Goal: Check status

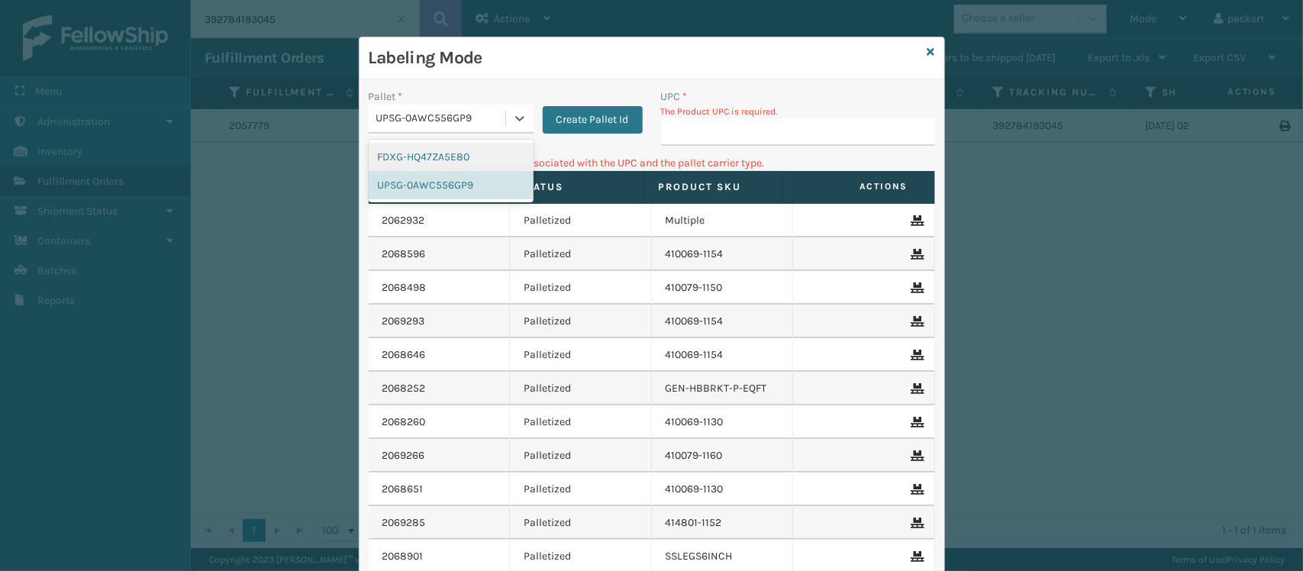
click at [432, 157] on div "FDXG-HQ47ZA5E80" at bounding box center [451, 157] width 165 height 28
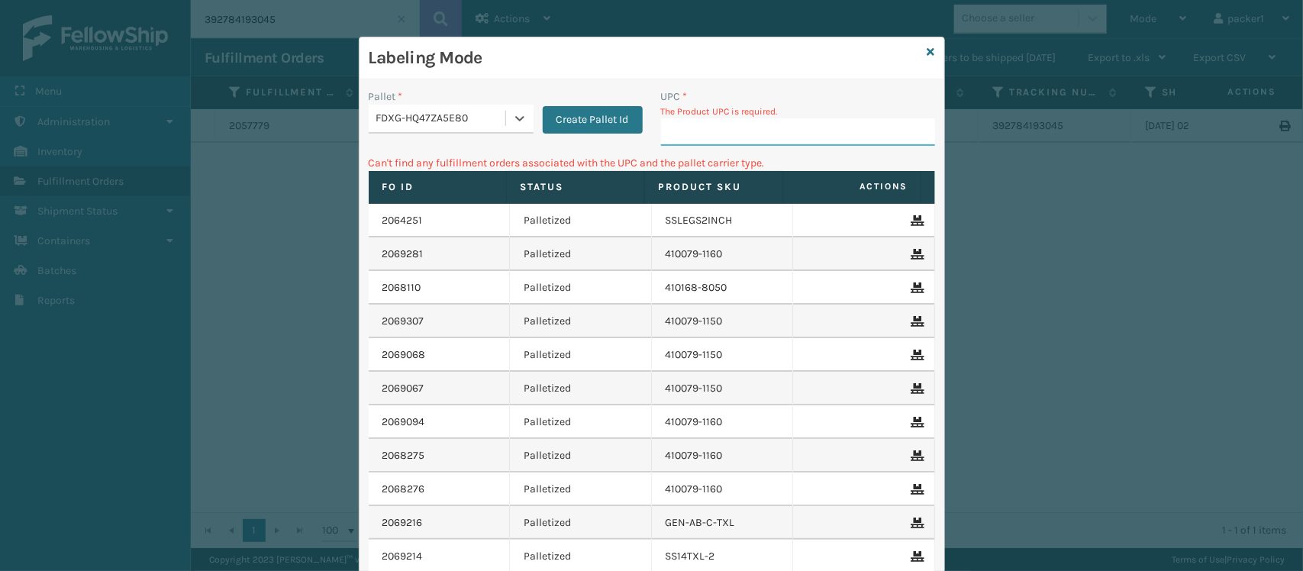
click at [760, 135] on input "UPC *" at bounding box center [798, 131] width 274 height 27
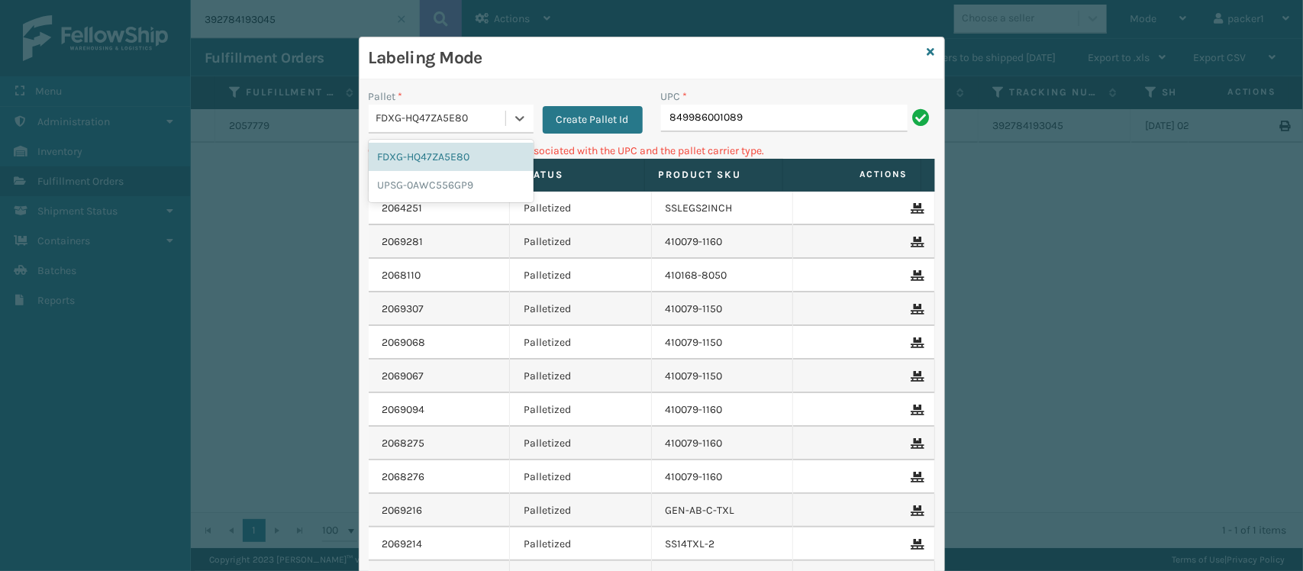
click at [479, 126] on div "FDXG-HQ47ZA5E80" at bounding box center [441, 119] width 131 height 16
click at [444, 189] on div "UPSG-0AWC556GP9" at bounding box center [451, 185] width 165 height 28
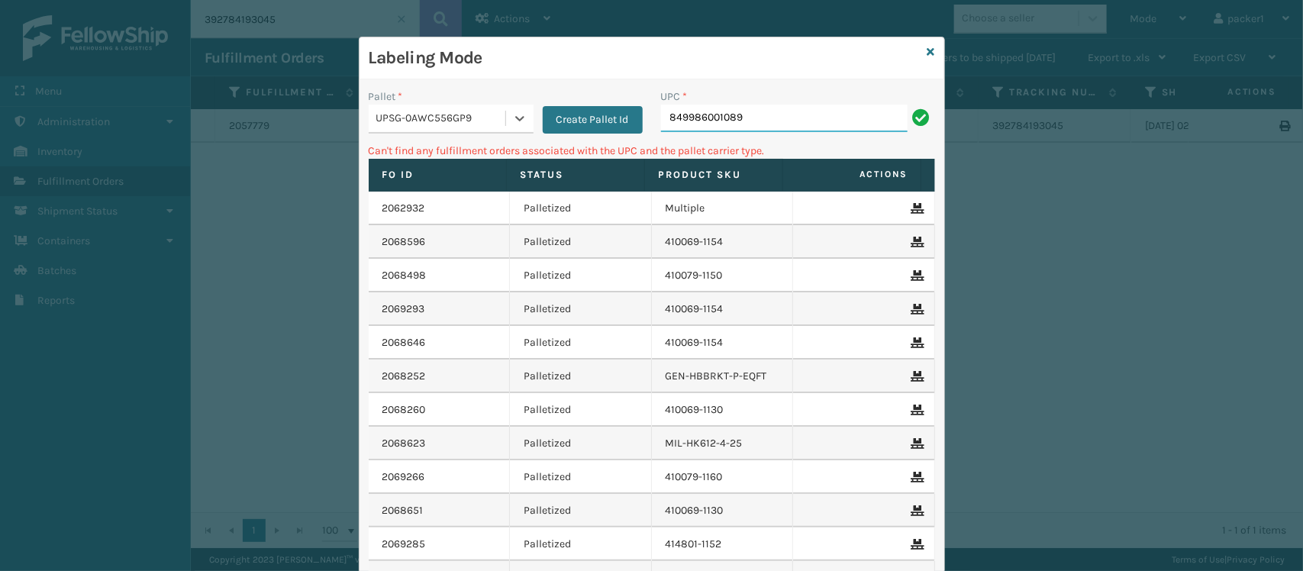
click at [799, 115] on input "849986001089" at bounding box center [784, 118] width 247 height 27
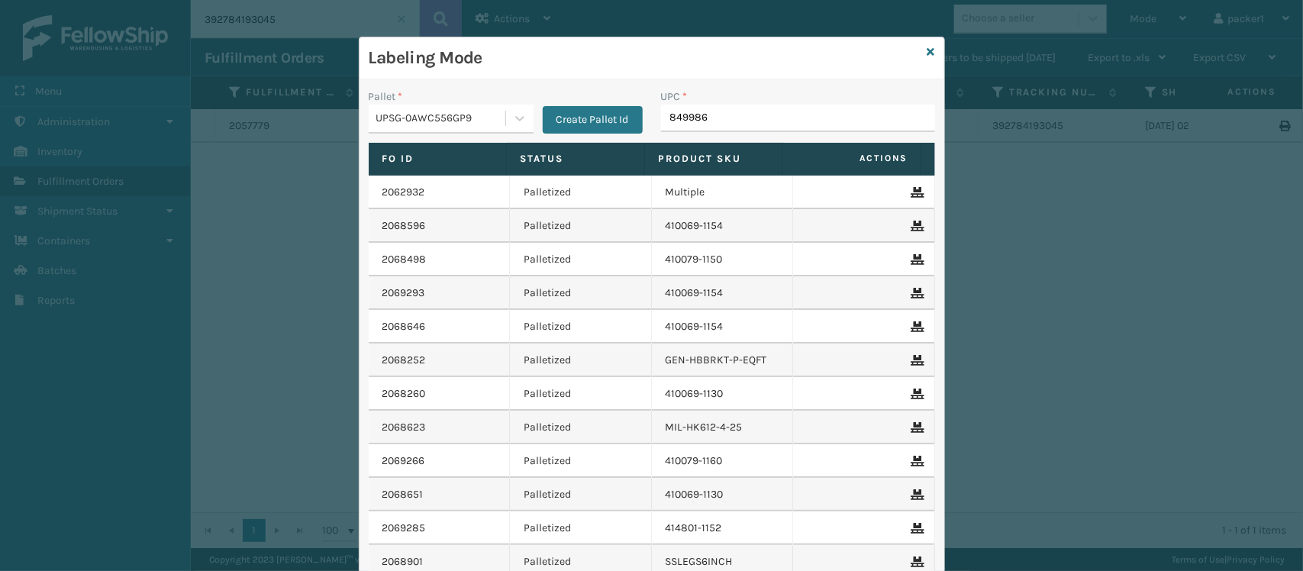
type input "8499860"
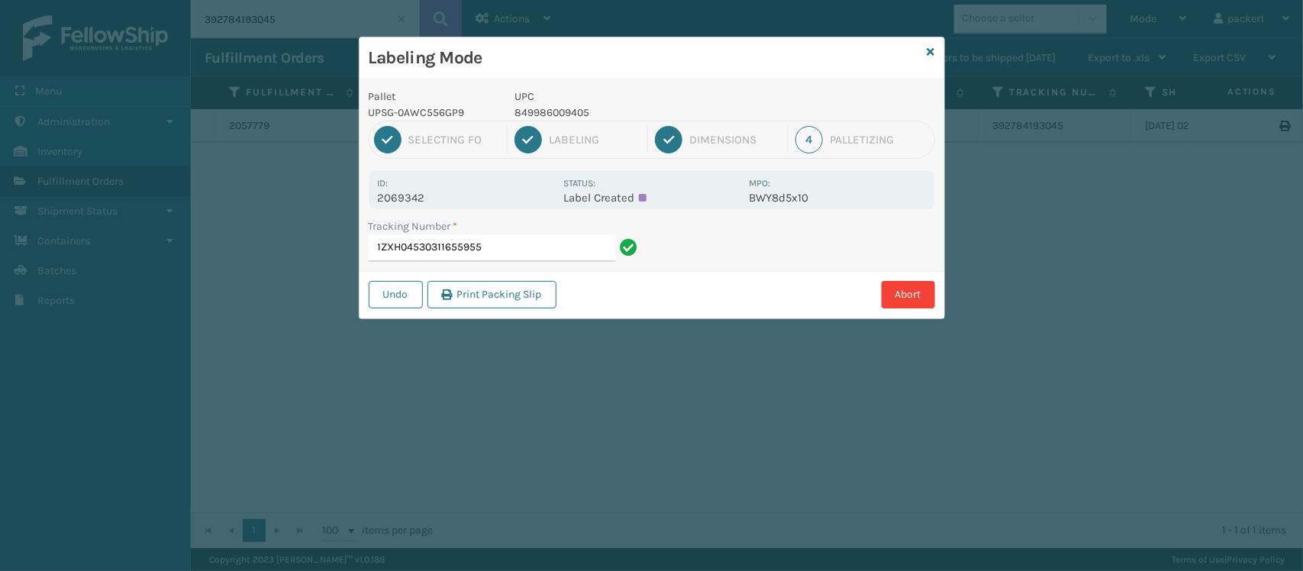
type input "1ZXH04530311655955"
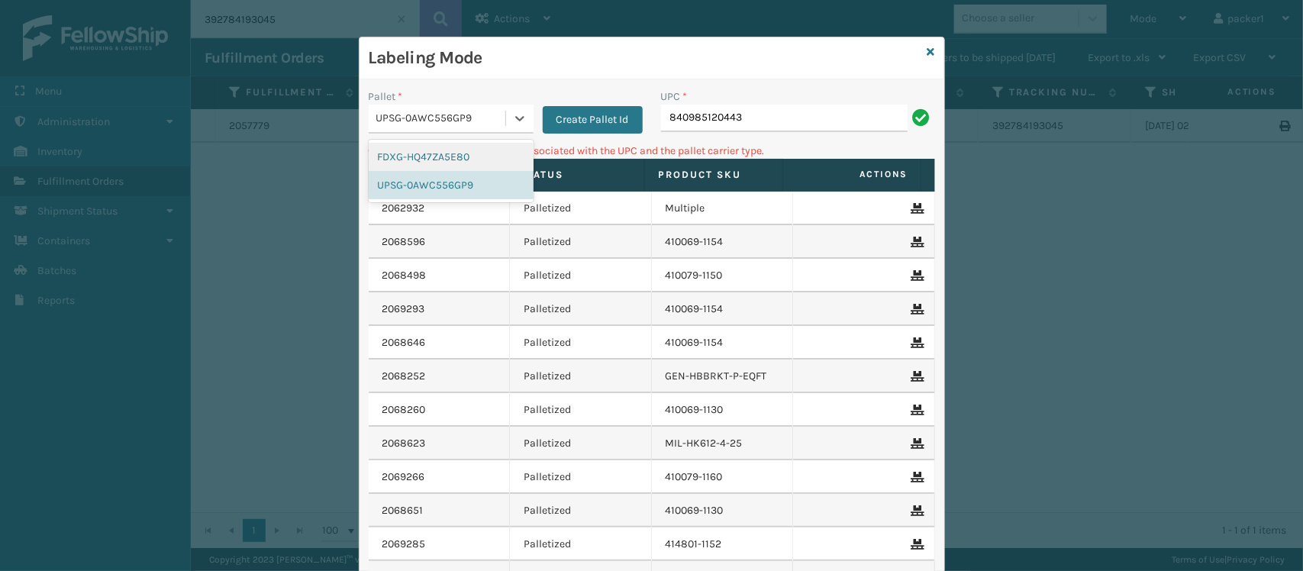
click at [464, 124] on div "UPSG-0AWC556GP9" at bounding box center [441, 119] width 131 height 16
click at [398, 157] on div "FDXG-HQ47ZA5E80" at bounding box center [451, 157] width 165 height 28
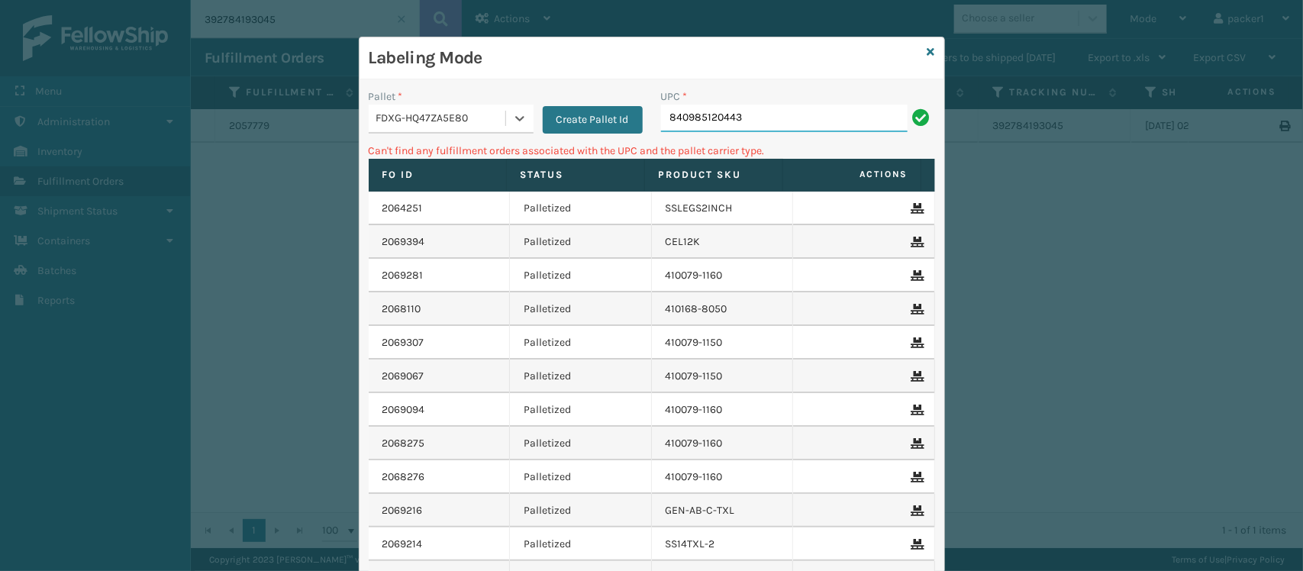
click at [817, 112] on input "840985120443" at bounding box center [784, 118] width 247 height 27
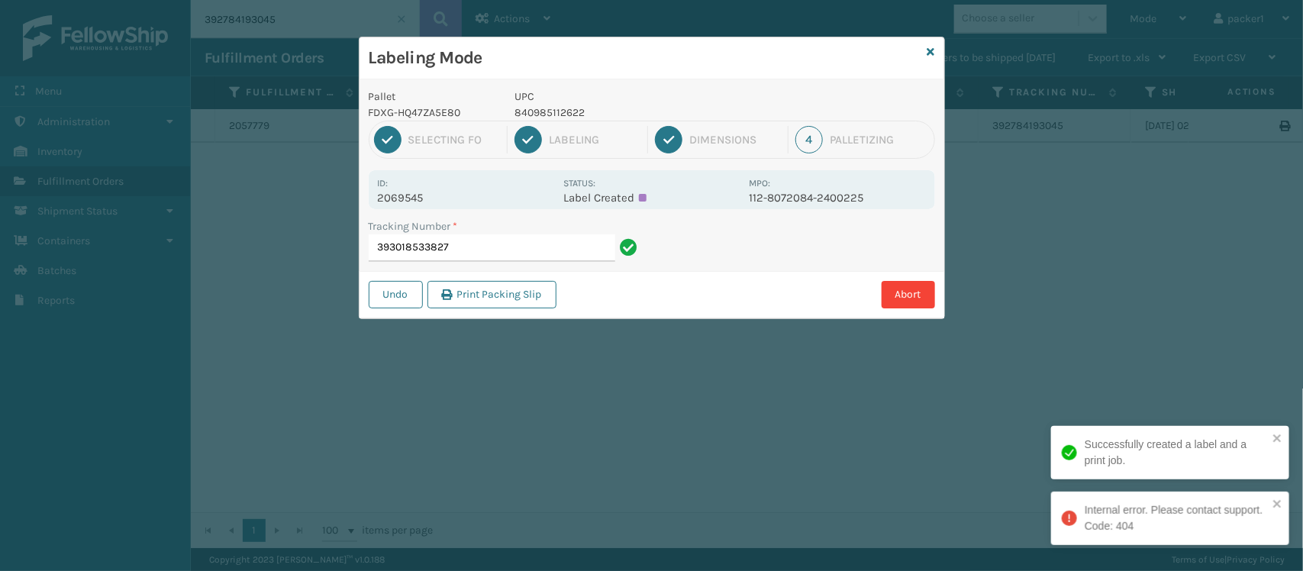
type input "393018533827"
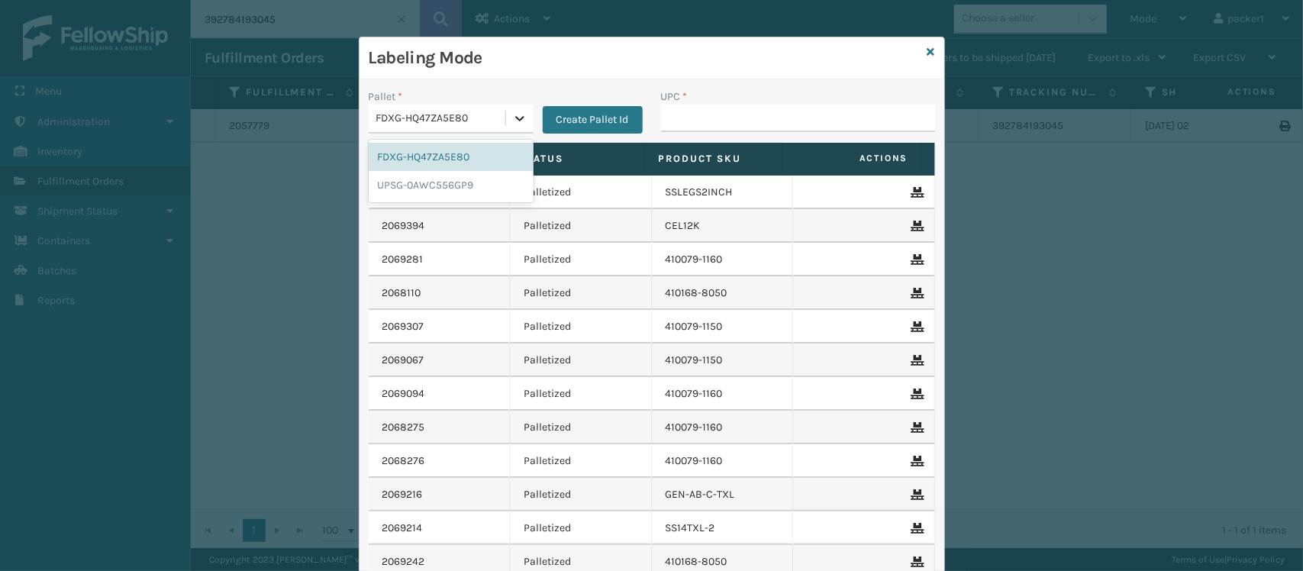
click at [506, 127] on div at bounding box center [519, 118] width 27 height 27
click at [444, 183] on div "UPSG-0AWC556GP9" at bounding box center [451, 185] width 165 height 28
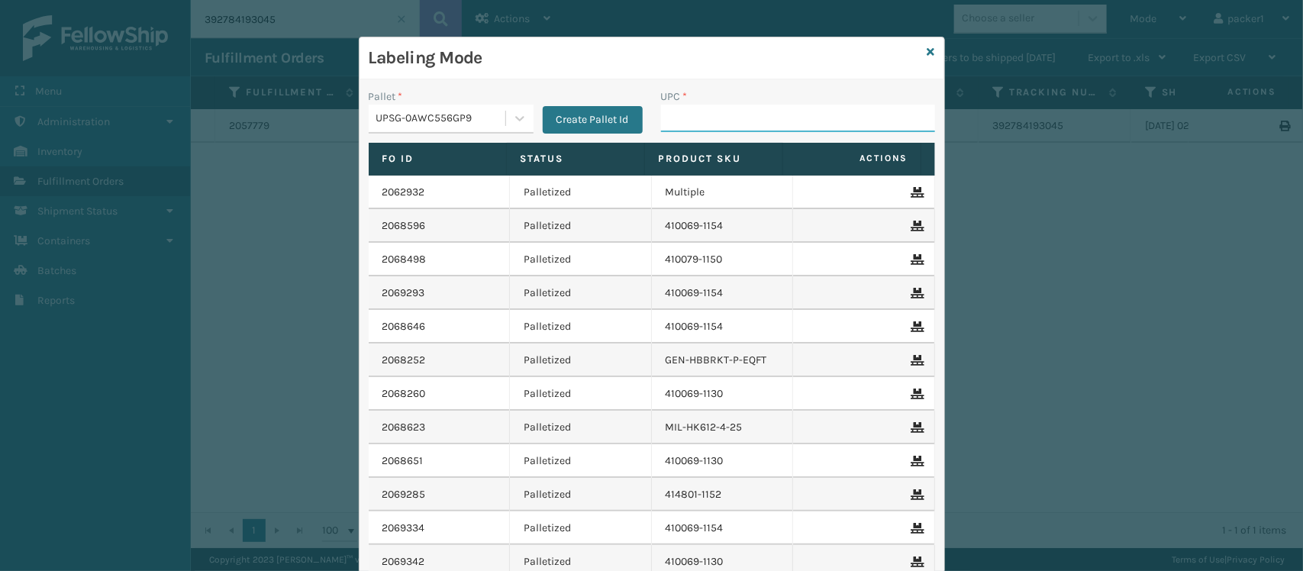
click at [711, 117] on input "UPC *" at bounding box center [798, 118] width 274 height 27
